Goal: Use online tool/utility: Utilize a website feature to perform a specific function

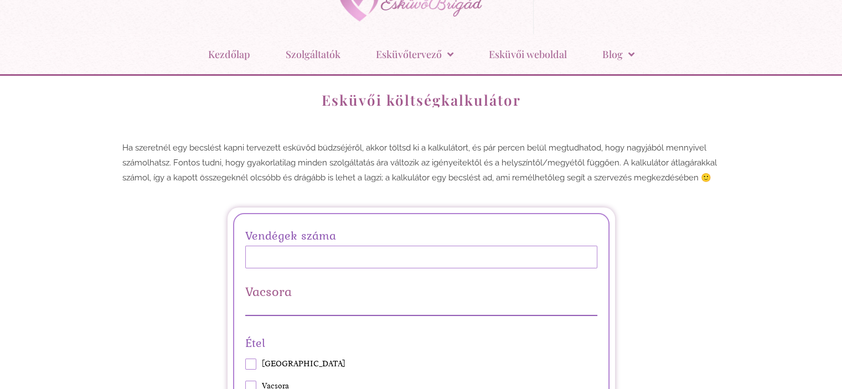
scroll to position [111, 0]
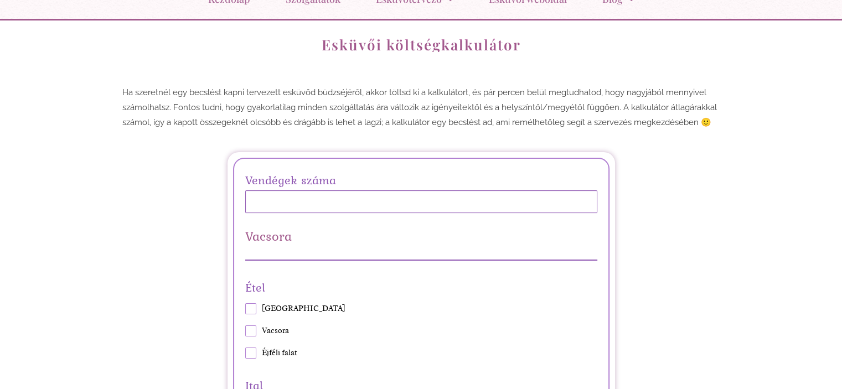
click at [300, 198] on input "Vendégek száma" at bounding box center [421, 201] width 352 height 23
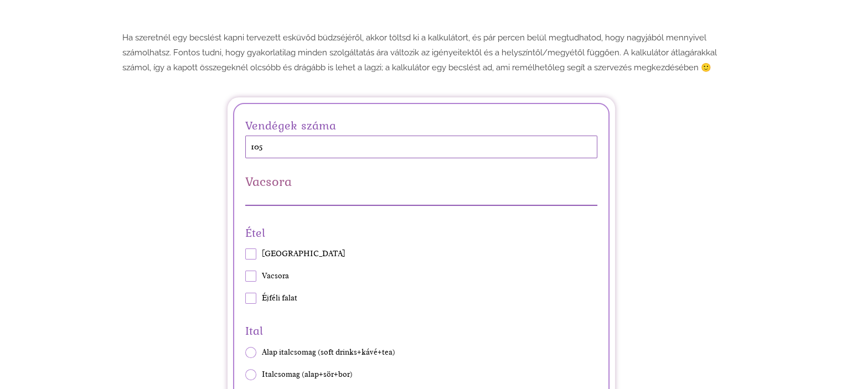
scroll to position [221, 0]
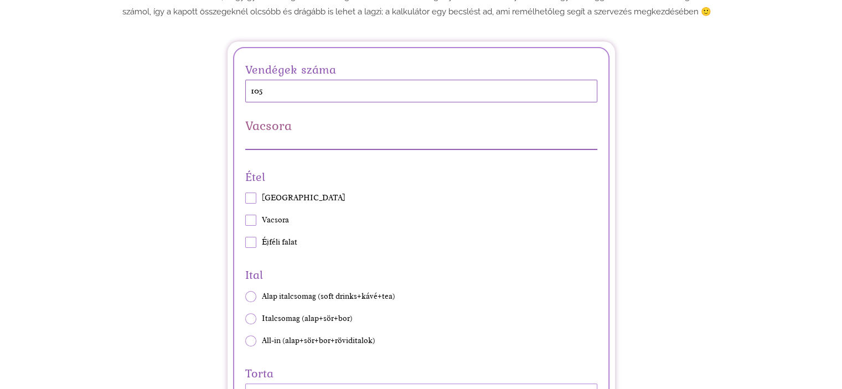
type input "105"
click at [252, 219] on span at bounding box center [250, 220] width 11 height 11
click at [245, 220] on input "Vacsora" at bounding box center [245, 220] width 1 height 1
checkbox input "true"
click at [251, 243] on span at bounding box center [250, 242] width 11 height 11
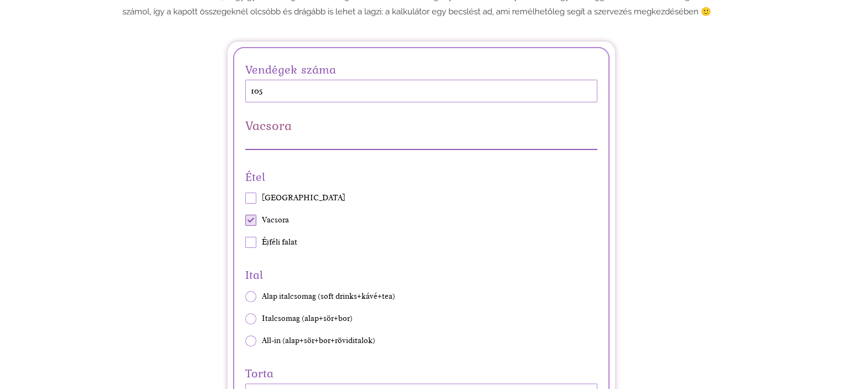
click at [245, 243] on input "Éjféli falat" at bounding box center [245, 242] width 1 height 1
checkbox input "true"
click at [248, 197] on span at bounding box center [250, 198] width 11 height 11
click at [245, 198] on input "[GEOGRAPHIC_DATA]" at bounding box center [245, 198] width 1 height 1
checkbox input "true"
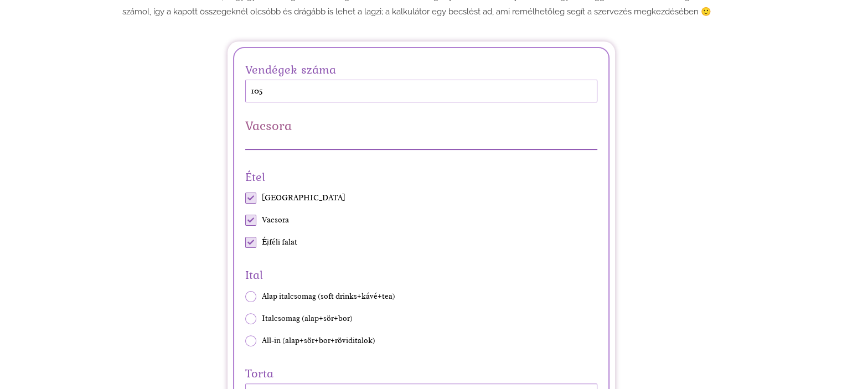
scroll to position [332, 0]
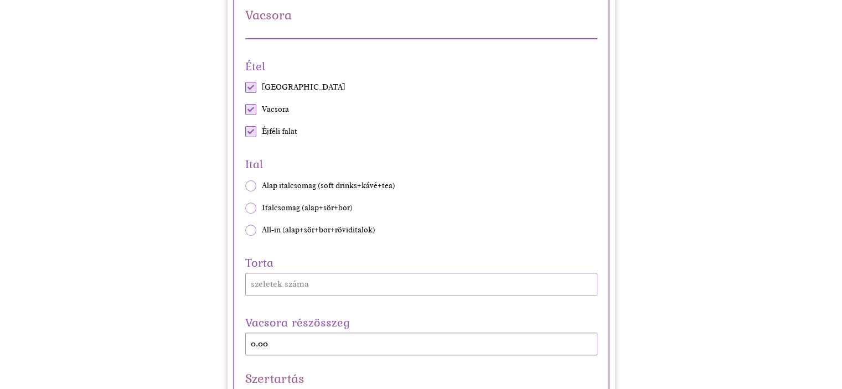
click at [247, 230] on span at bounding box center [250, 230] width 11 height 11
click at [245, 230] on input "All-in (alap+sör+bor+röviditalok)" at bounding box center [245, 230] width 1 height 1
radio input "true"
click at [286, 286] on input "Torta" at bounding box center [421, 284] width 352 height 23
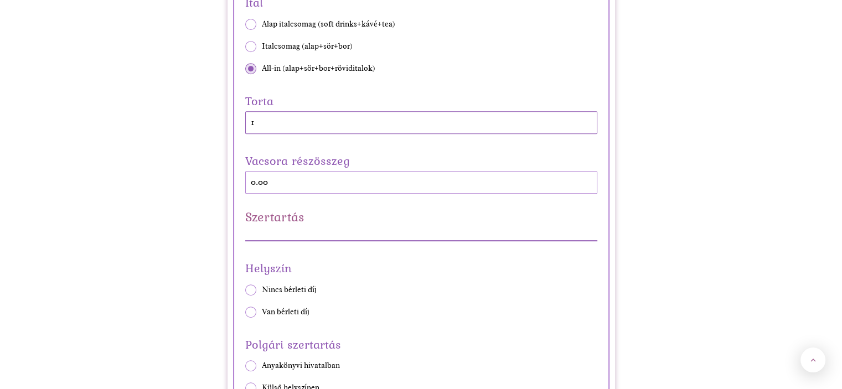
scroll to position [553, 0]
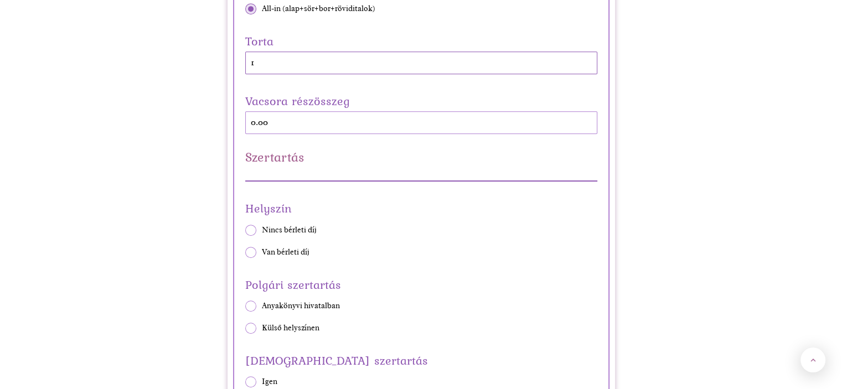
type input "1"
click at [276, 248] on span "Van bérleti díj" at bounding box center [286, 252] width 48 height 11
click at [245, 252] on input "Van bérleti díj" at bounding box center [245, 252] width 1 height 1
radio input "true"
click at [246, 300] on span at bounding box center [250, 305] width 11 height 11
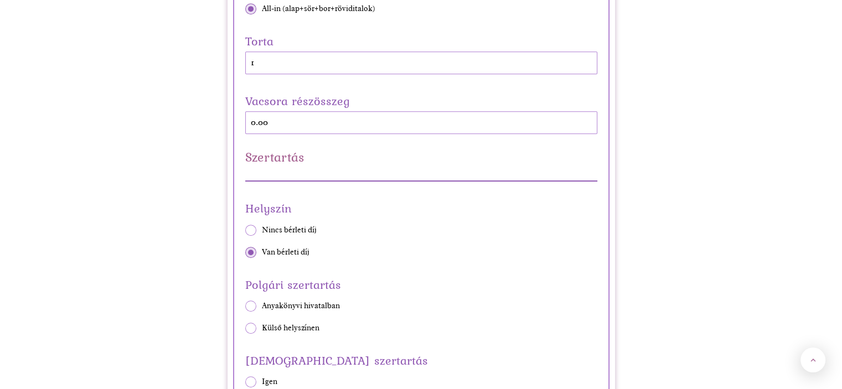
click at [245, 305] on input "Anyakönyvi hivatalban" at bounding box center [245, 305] width 1 height 1
radio input "true"
click at [251, 331] on span at bounding box center [250, 328] width 11 height 11
click at [245, 328] on input "Külső helyszínen" at bounding box center [245, 328] width 1 height 1
radio input "true"
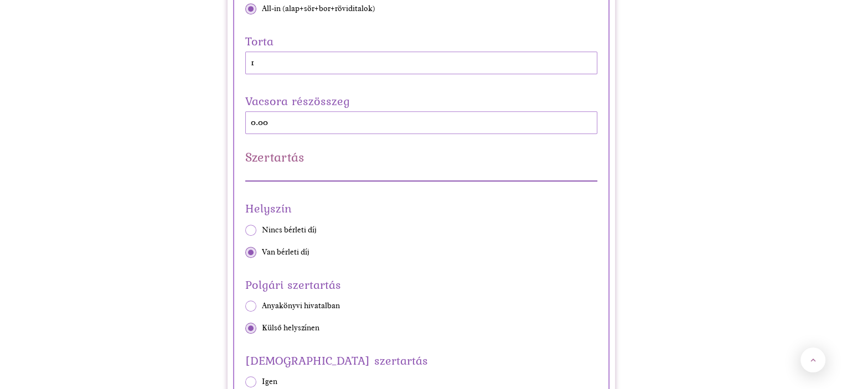
scroll to position [664, 0]
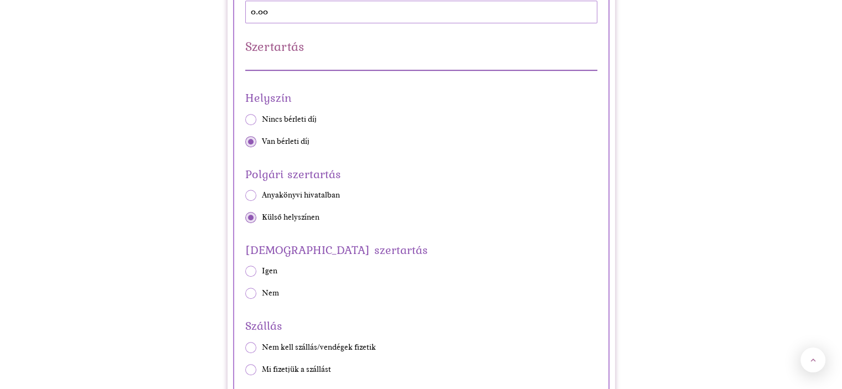
click at [255, 270] on span at bounding box center [250, 271] width 11 height 11
click at [245, 271] on input "Igen" at bounding box center [245, 271] width 1 height 1
radio input "true"
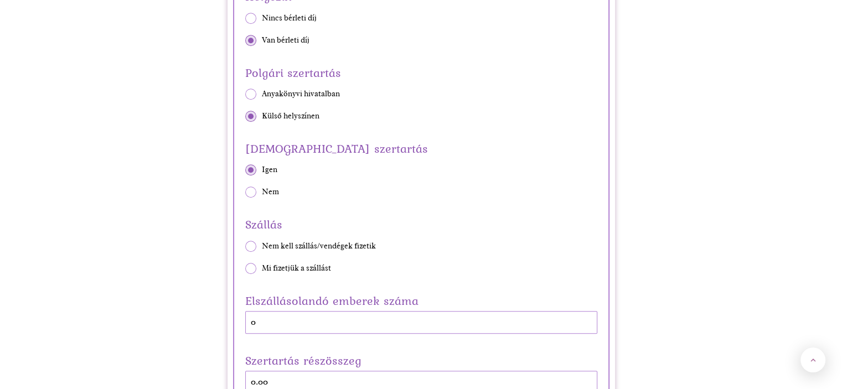
scroll to position [775, 0]
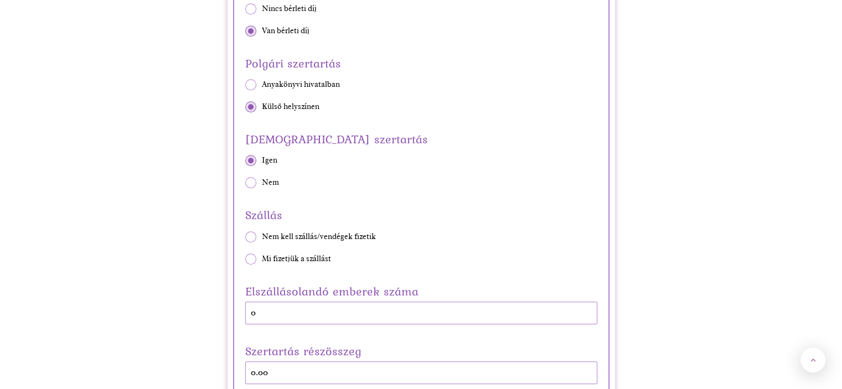
click at [251, 239] on span at bounding box center [250, 236] width 11 height 11
click at [245, 237] on input "Nem kell szállás/vendégek fizetik" at bounding box center [245, 236] width 1 height 1
radio input "true"
